Goal: Check status: Check status

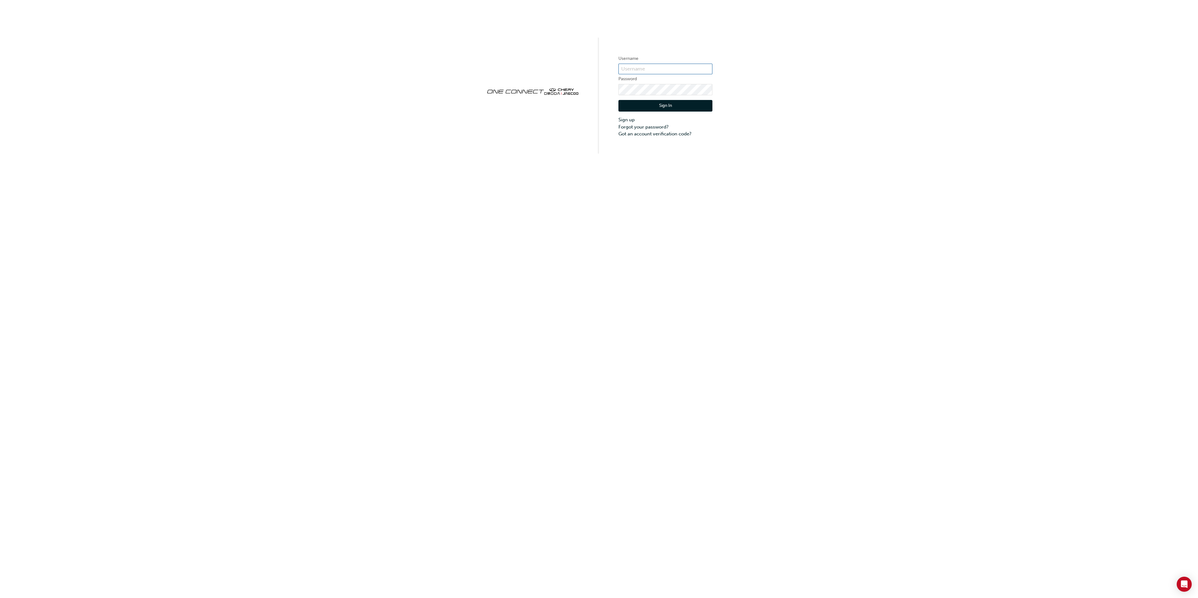
type input "cma0037"
click at [661, 106] on button "Sign In" at bounding box center [665, 106] width 94 height 12
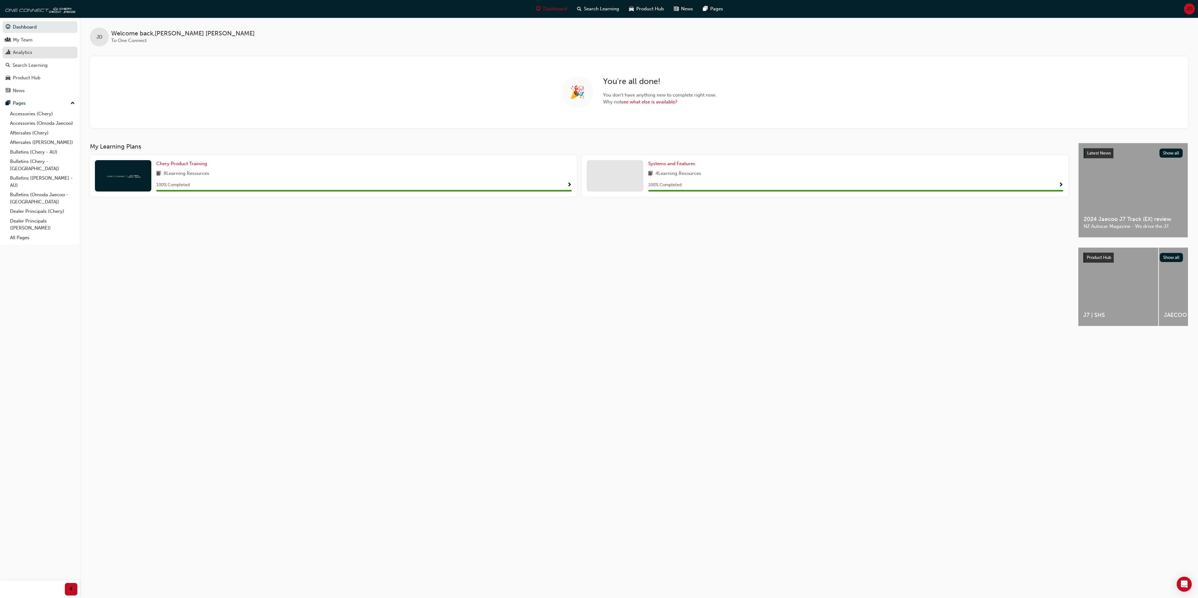
click at [23, 49] on div "Analytics" at bounding box center [22, 52] width 19 height 7
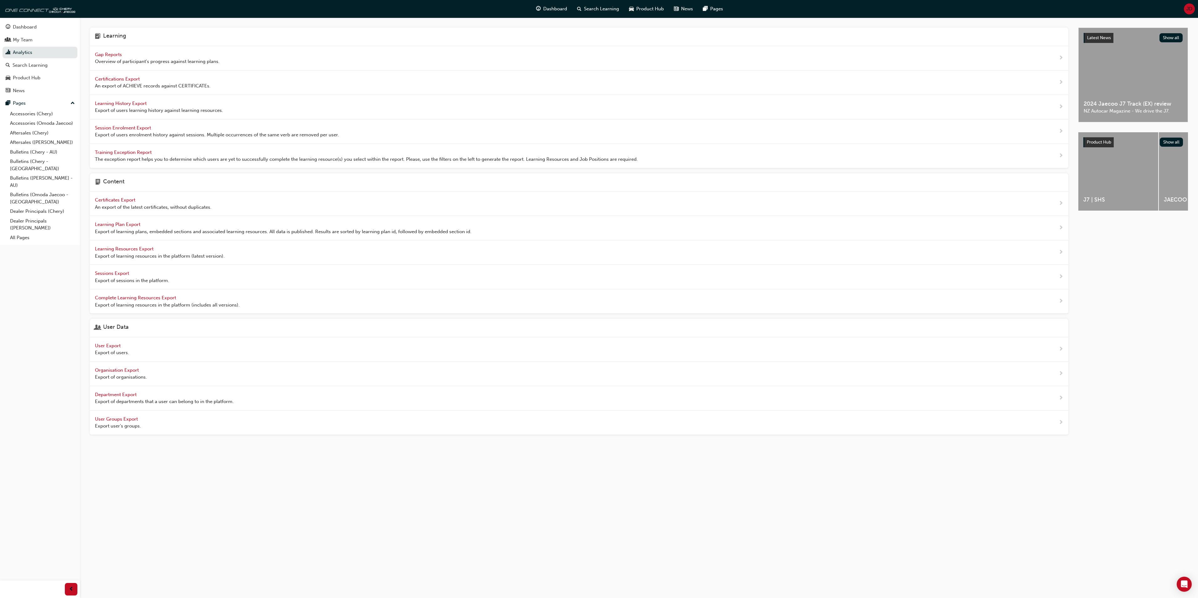
click at [109, 55] on span "Gap Reports" at bounding box center [109, 55] width 28 height 6
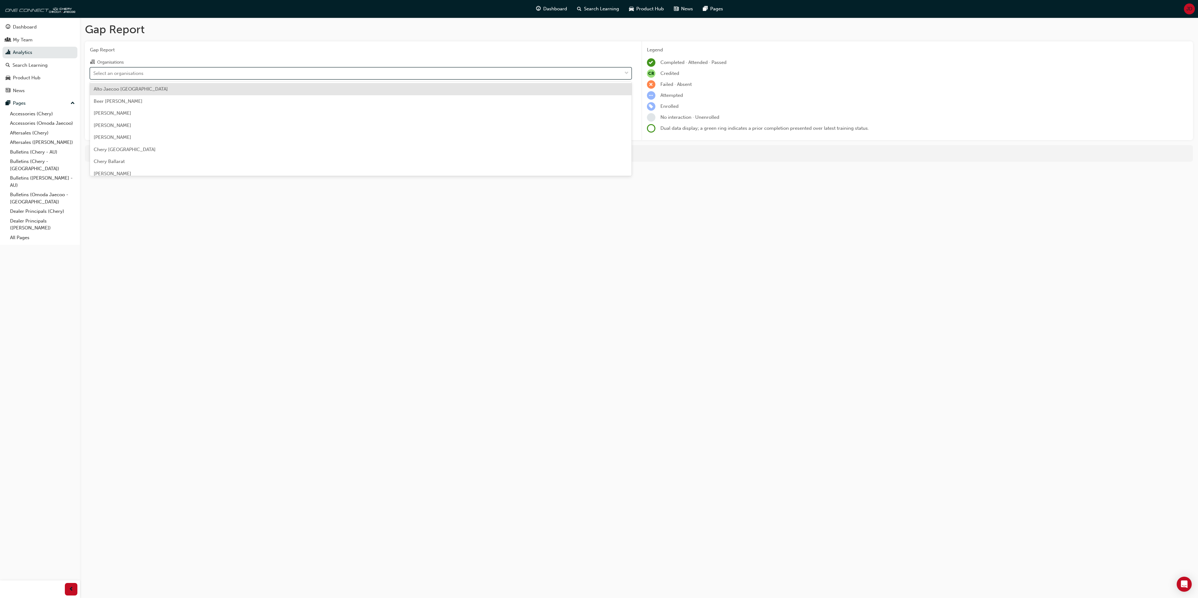
click at [150, 76] on div "Select an organisations" at bounding box center [356, 73] width 532 height 11
click at [94, 76] on input "Organisations option Alto Jaecoo [GEOGRAPHIC_DATA] focused, 1 of 154. 154 resul…" at bounding box center [93, 72] width 1 height 5
click at [148, 93] on div "Alto Jaecoo [GEOGRAPHIC_DATA]" at bounding box center [361, 89] width 542 height 12
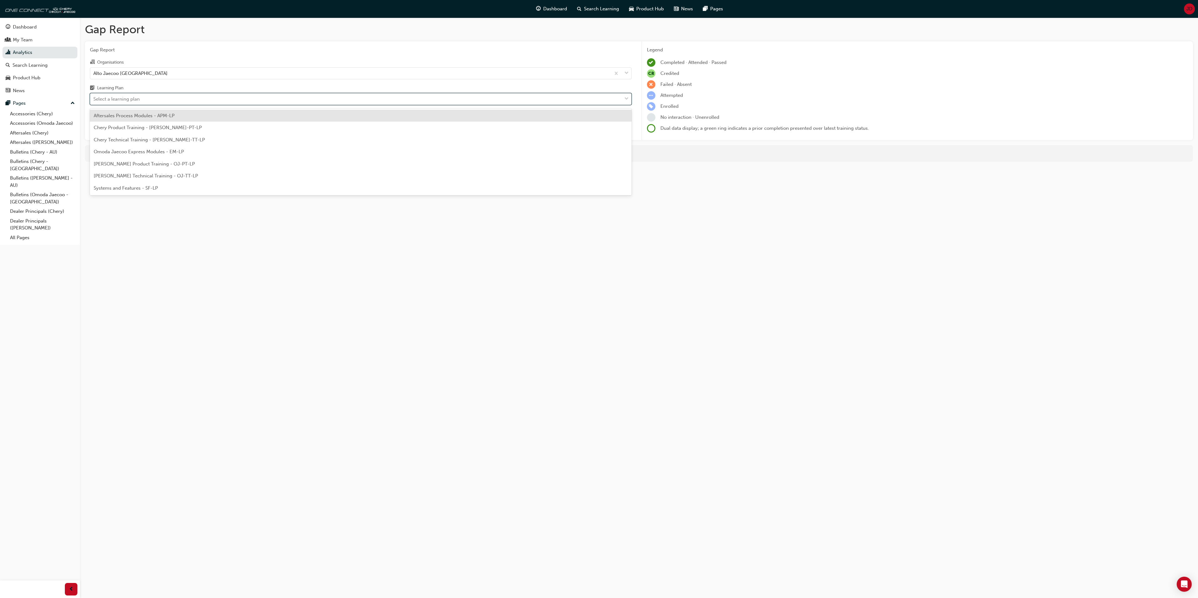
click at [628, 100] on span "down-icon" at bounding box center [626, 99] width 4 height 8
click at [94, 100] on input "Learning Plan option Aftersales Process Modules - APM-LP focused, 1 of 7. 7 res…" at bounding box center [93, 98] width 1 height 5
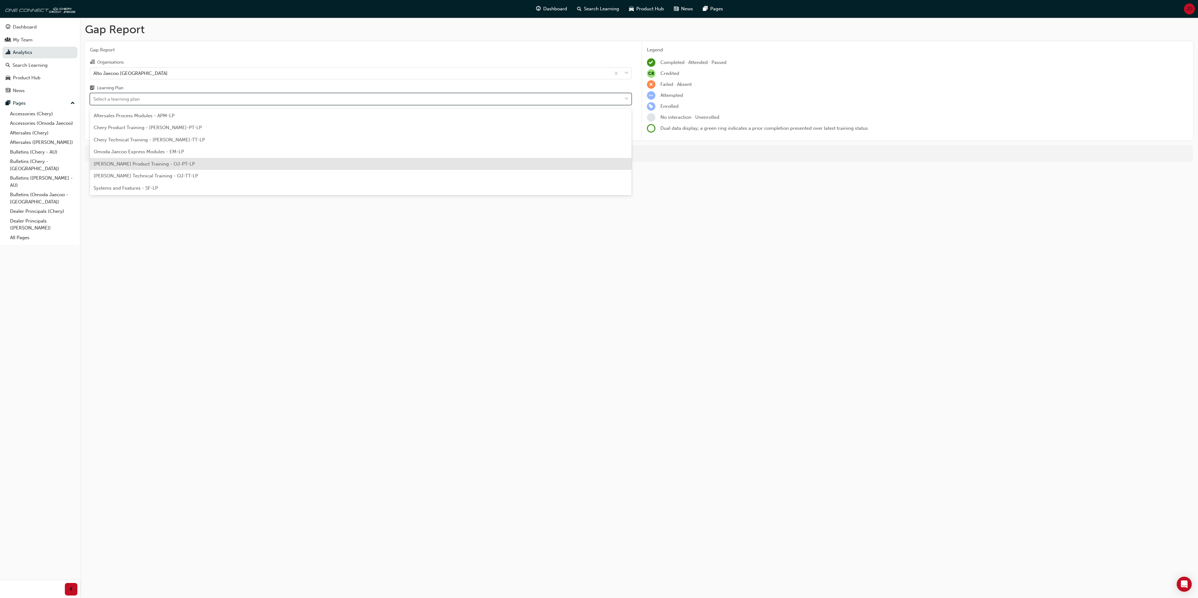
click at [140, 161] on span "[PERSON_NAME] Product Training - OJ-PT-LP" at bounding box center [144, 164] width 101 height 6
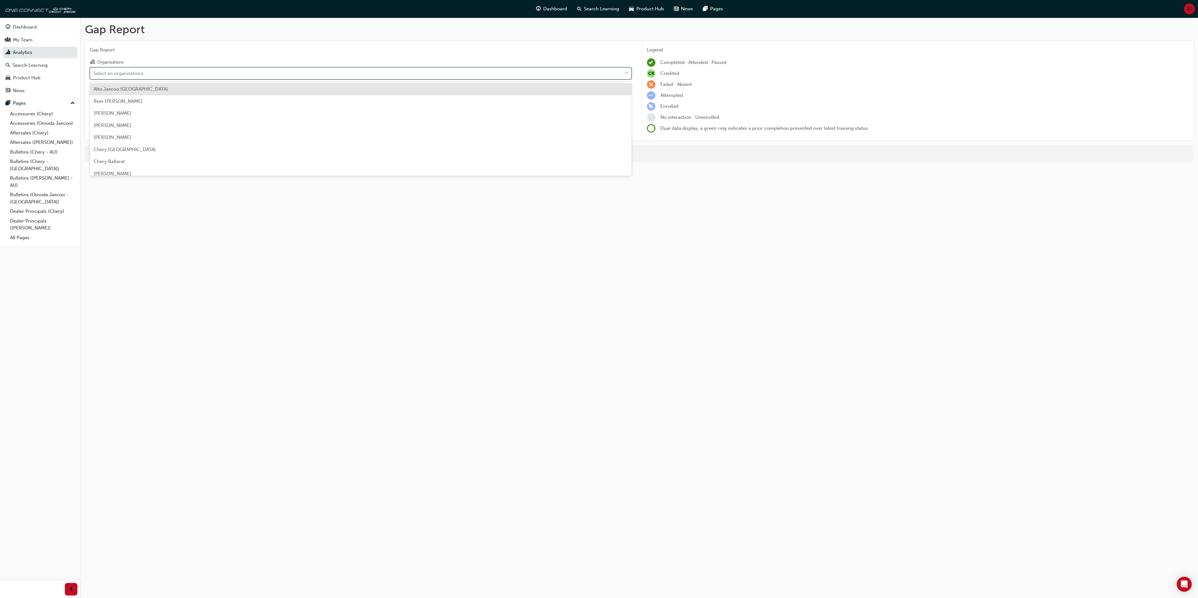
click at [625, 70] on span "down-icon" at bounding box center [626, 73] width 4 height 8
click at [94, 70] on input "Organisations option Alto Jaecoo [GEOGRAPHIC_DATA], [GEOGRAPHIC_DATA]. option A…" at bounding box center [93, 72] width 1 height 5
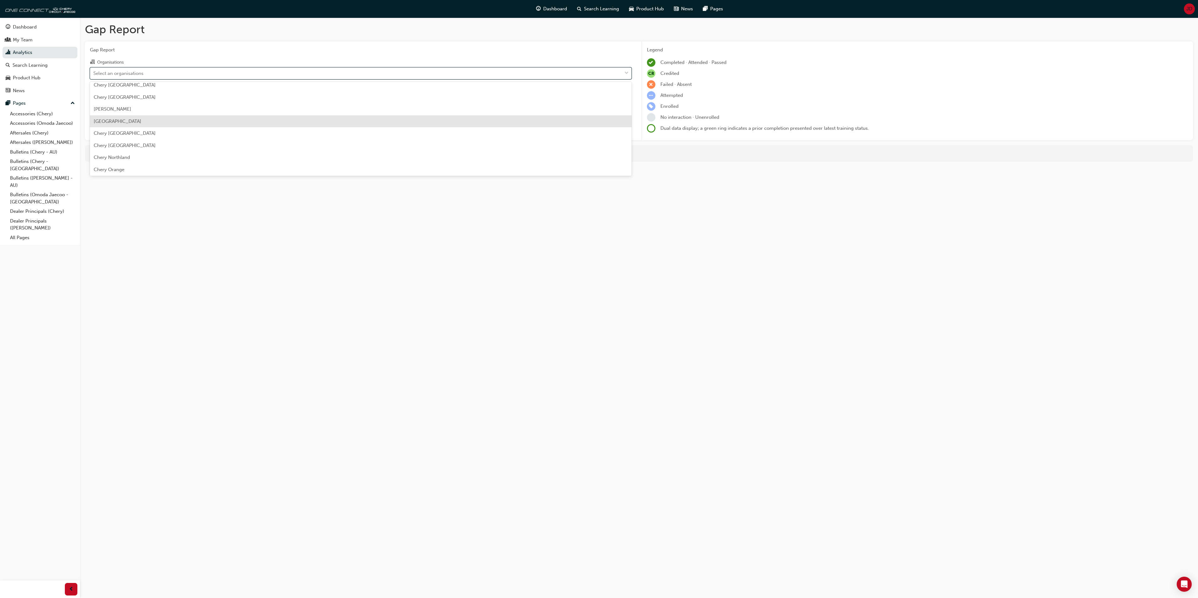
scroll to position [815, 0]
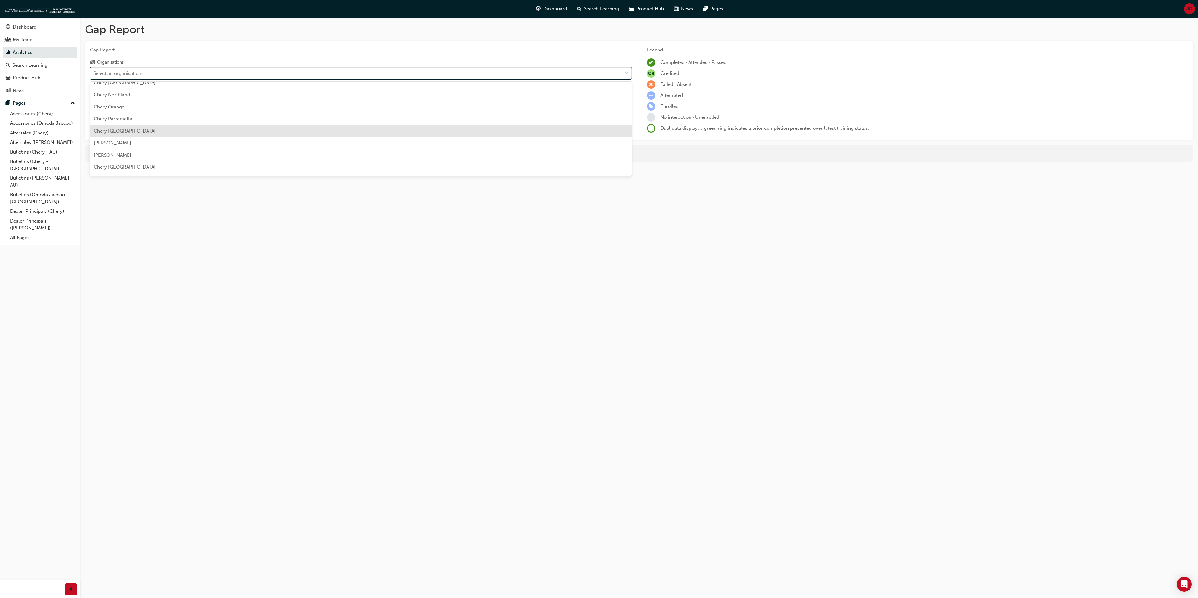
click at [120, 132] on span "Chery [GEOGRAPHIC_DATA]" at bounding box center [125, 131] width 62 height 6
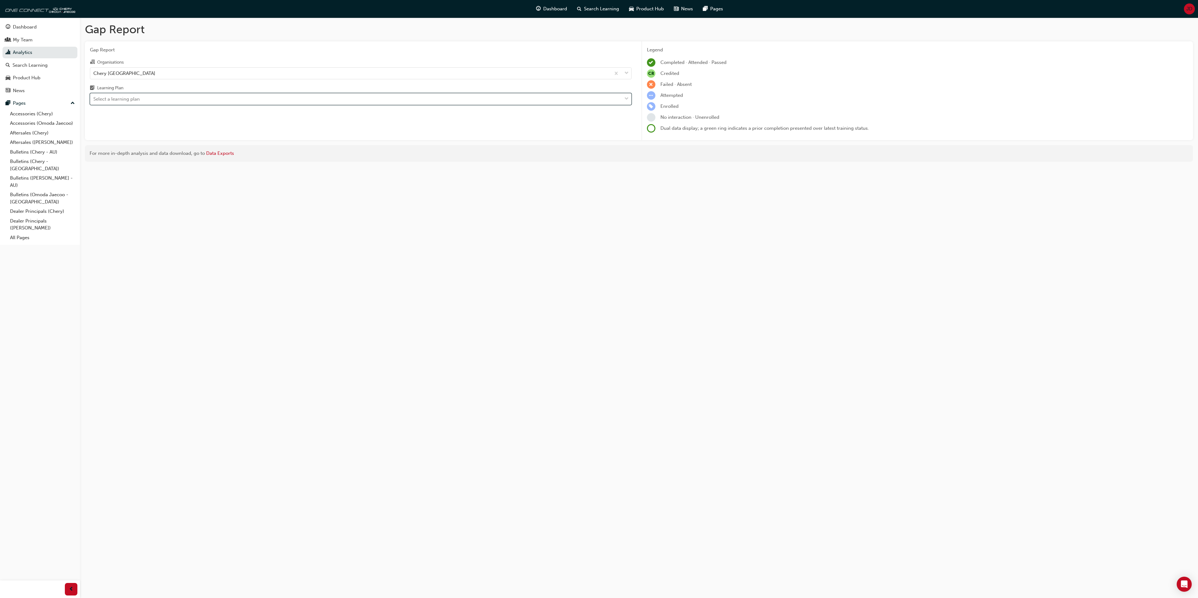
click at [630, 100] on div at bounding box center [626, 98] width 9 height 11
click at [94, 100] on input "Learning Plan option [PERSON_NAME] Product Training - OJ-PT-LP, selected. 0 res…" at bounding box center [93, 98] width 1 height 5
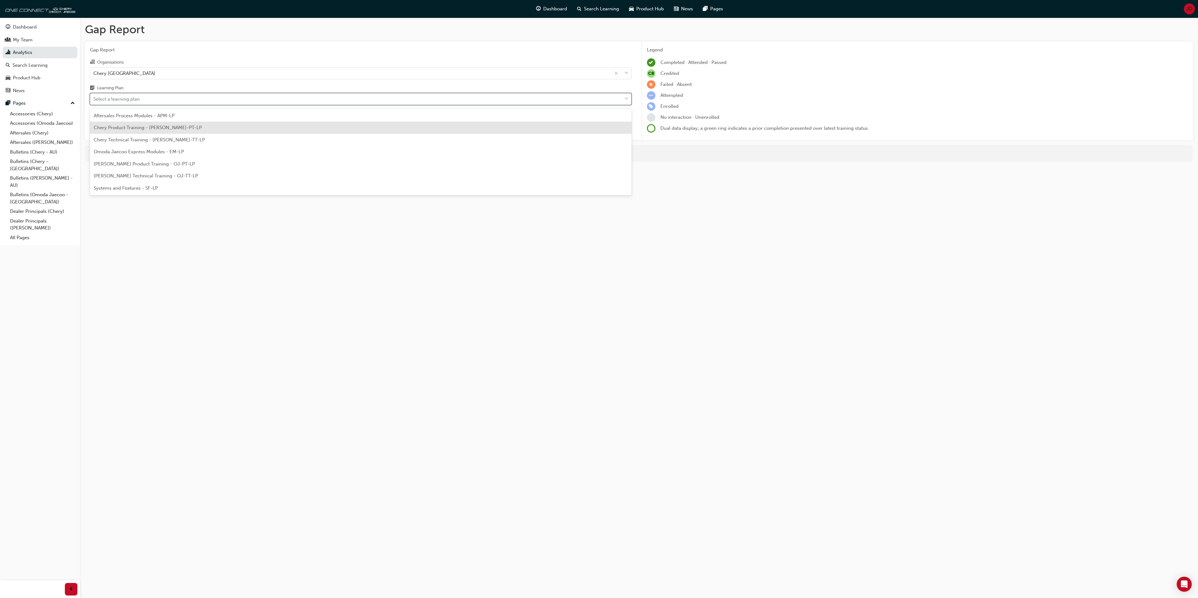
click at [139, 127] on span "Chery Product Training - [PERSON_NAME]-PT-LP" at bounding box center [148, 128] width 108 height 6
